Goal: Navigation & Orientation: Find specific page/section

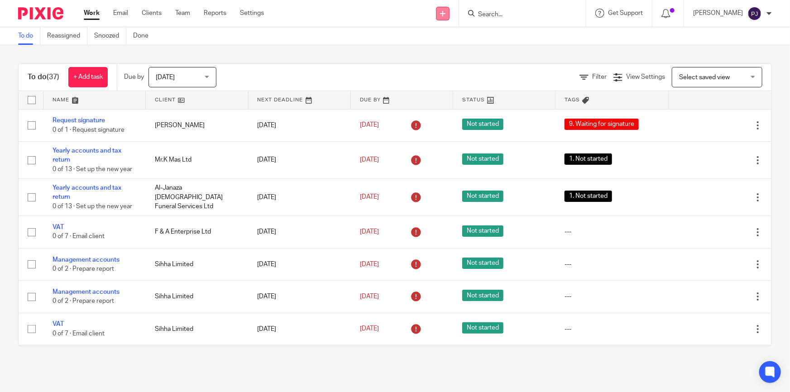
click at [450, 13] on link at bounding box center [443, 14] width 14 height 14
click at [451, 53] on link "Create task" at bounding box center [448, 55] width 63 height 13
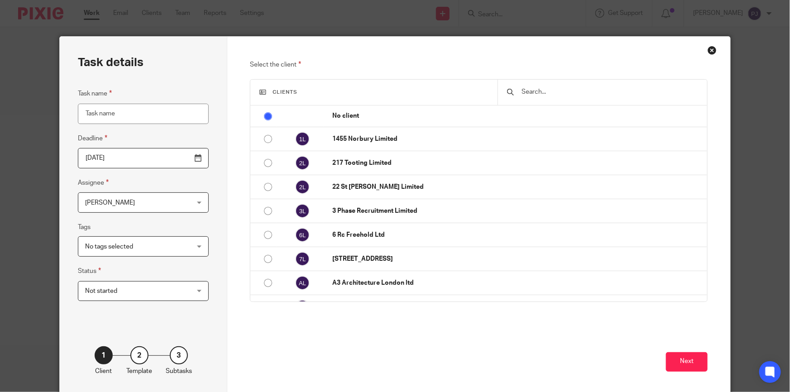
click at [708, 47] on div "Close this dialog window" at bounding box center [712, 50] width 9 height 9
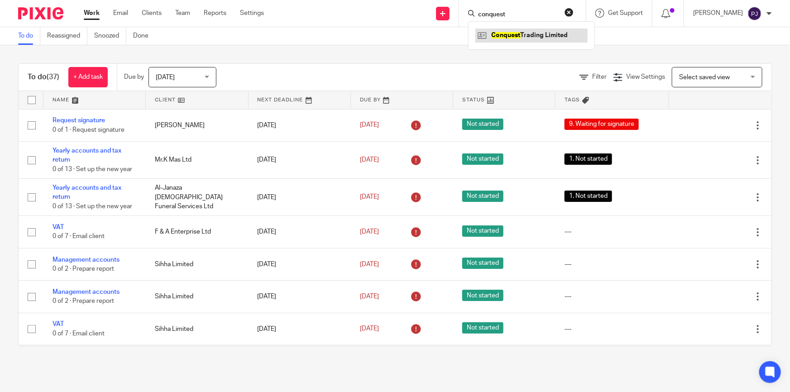
type input "conquest"
click at [535, 41] on link at bounding box center [531, 36] width 112 height 14
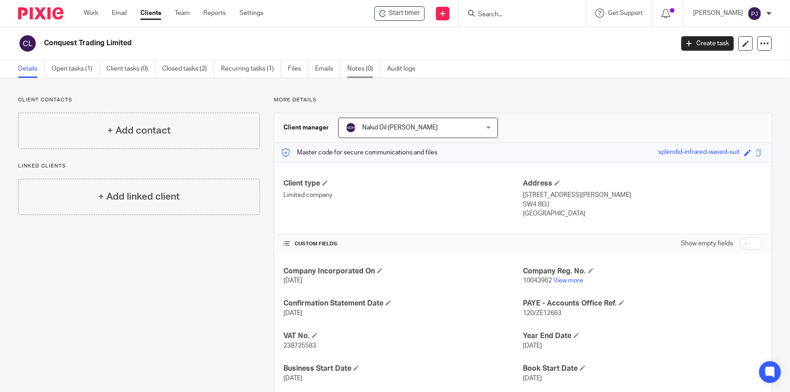
click at [374, 64] on link "Notes (0)" at bounding box center [363, 69] width 33 height 18
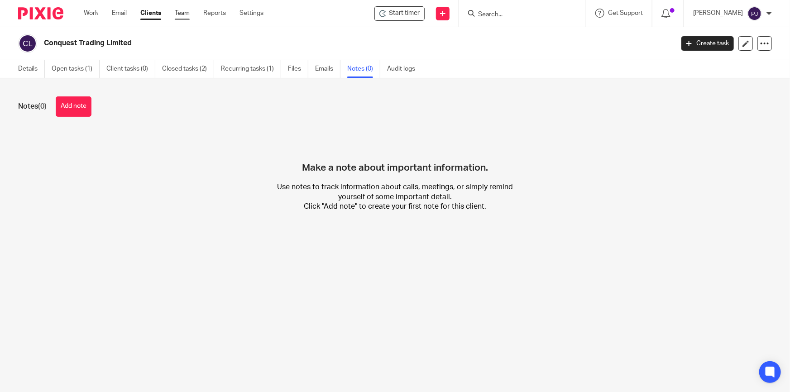
click at [179, 11] on link "Team" at bounding box center [182, 13] width 15 height 9
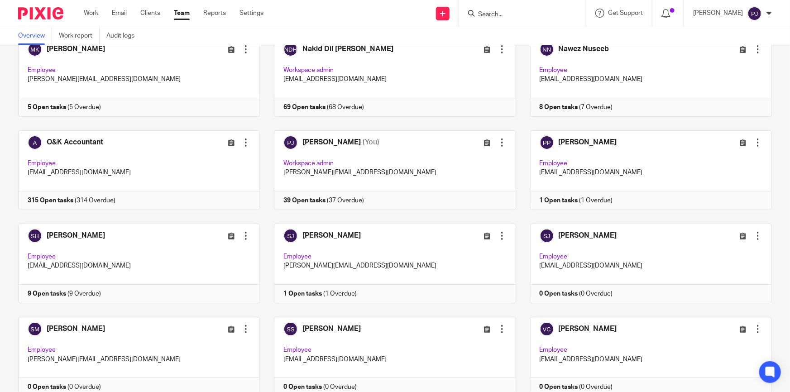
scroll to position [288, 0]
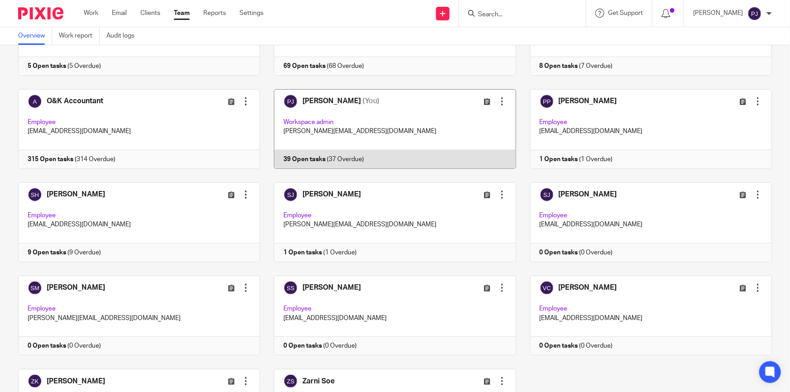
click at [321, 99] on link at bounding box center [388, 129] width 256 height 80
